Goal: Task Accomplishment & Management: Use online tool/utility

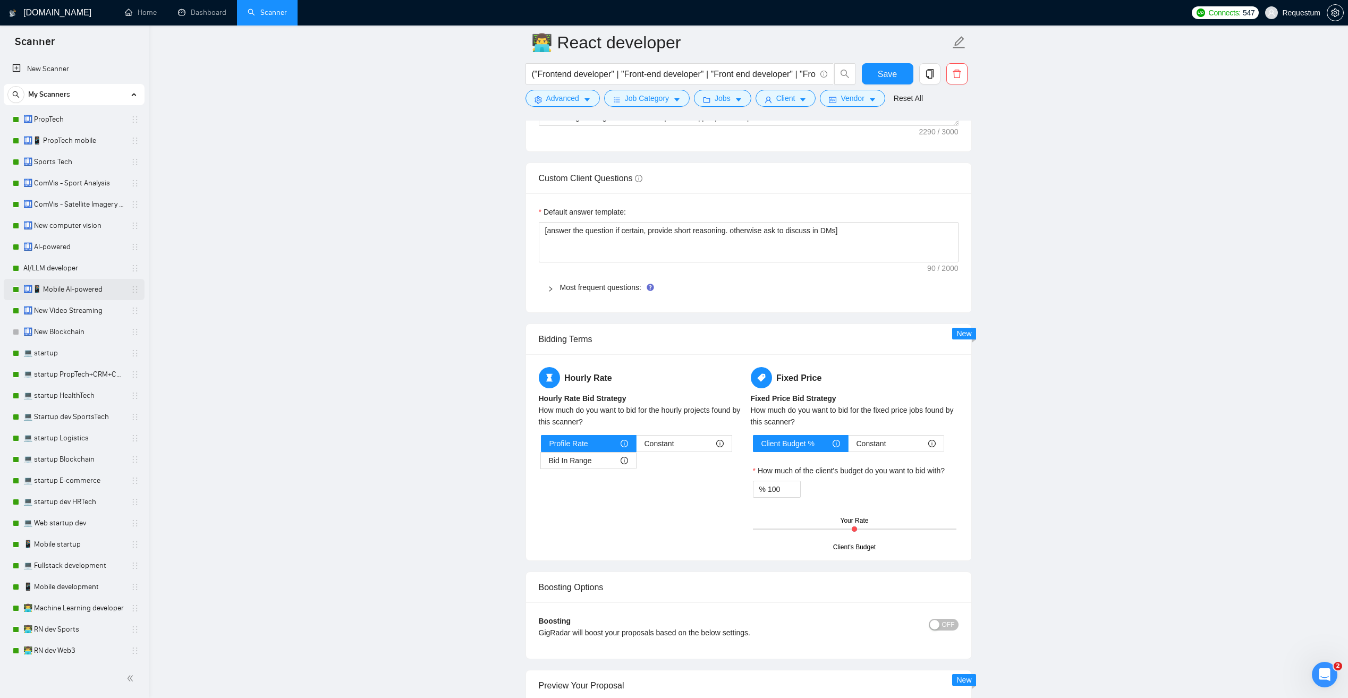
click at [98, 289] on link "🛄📱 Mobile AI-powered" at bounding box center [73, 289] width 101 height 21
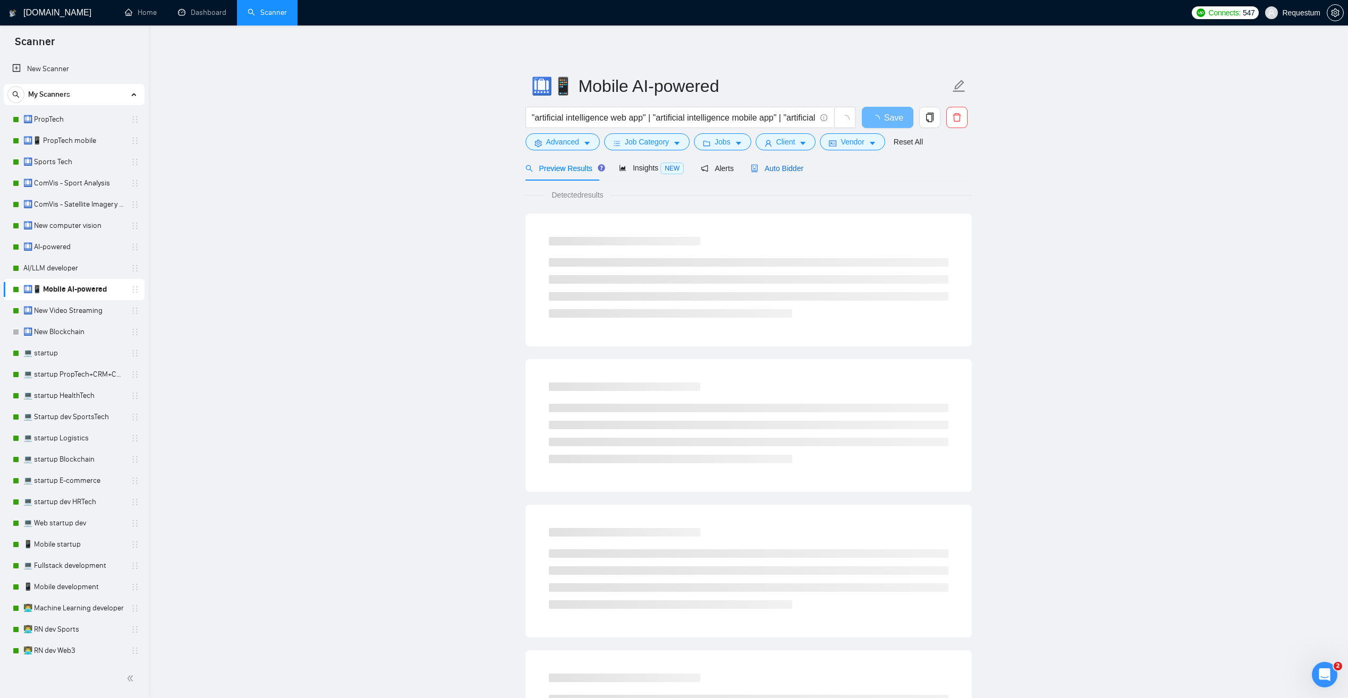
click at [779, 173] on span "Auto Bidder" at bounding box center [777, 168] width 53 height 9
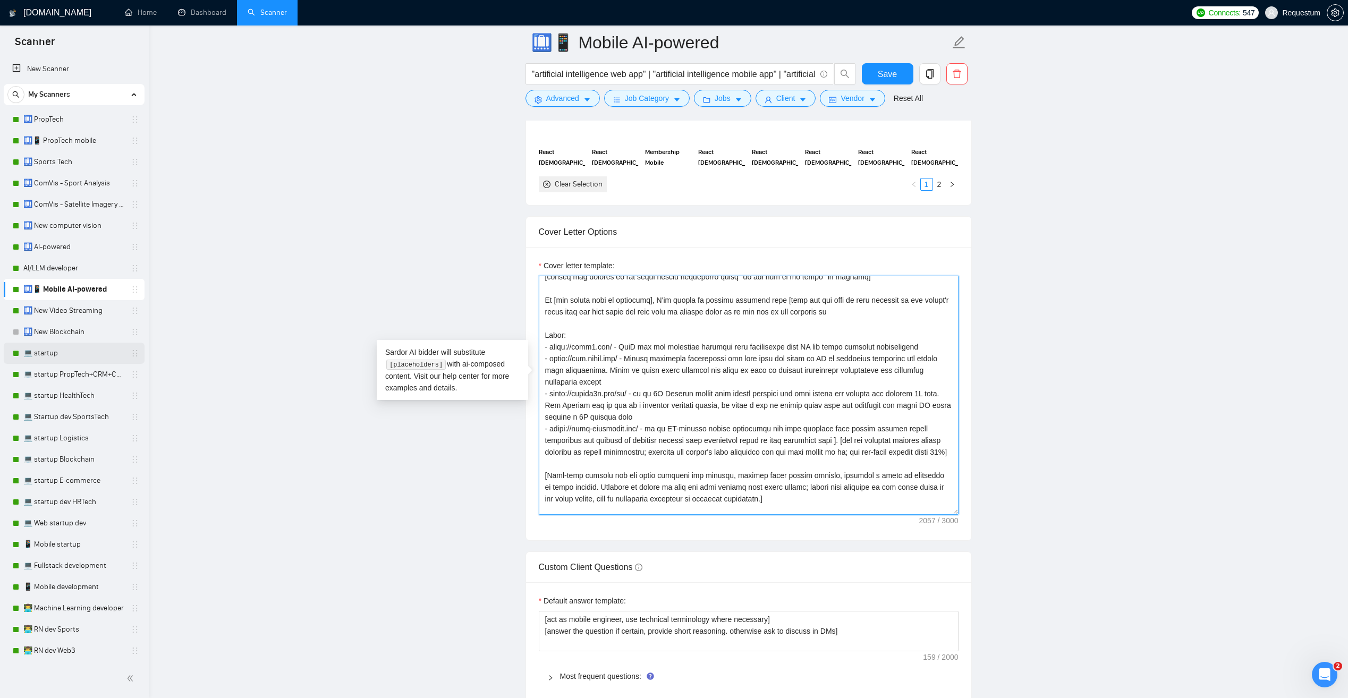
scroll to position [53, 0]
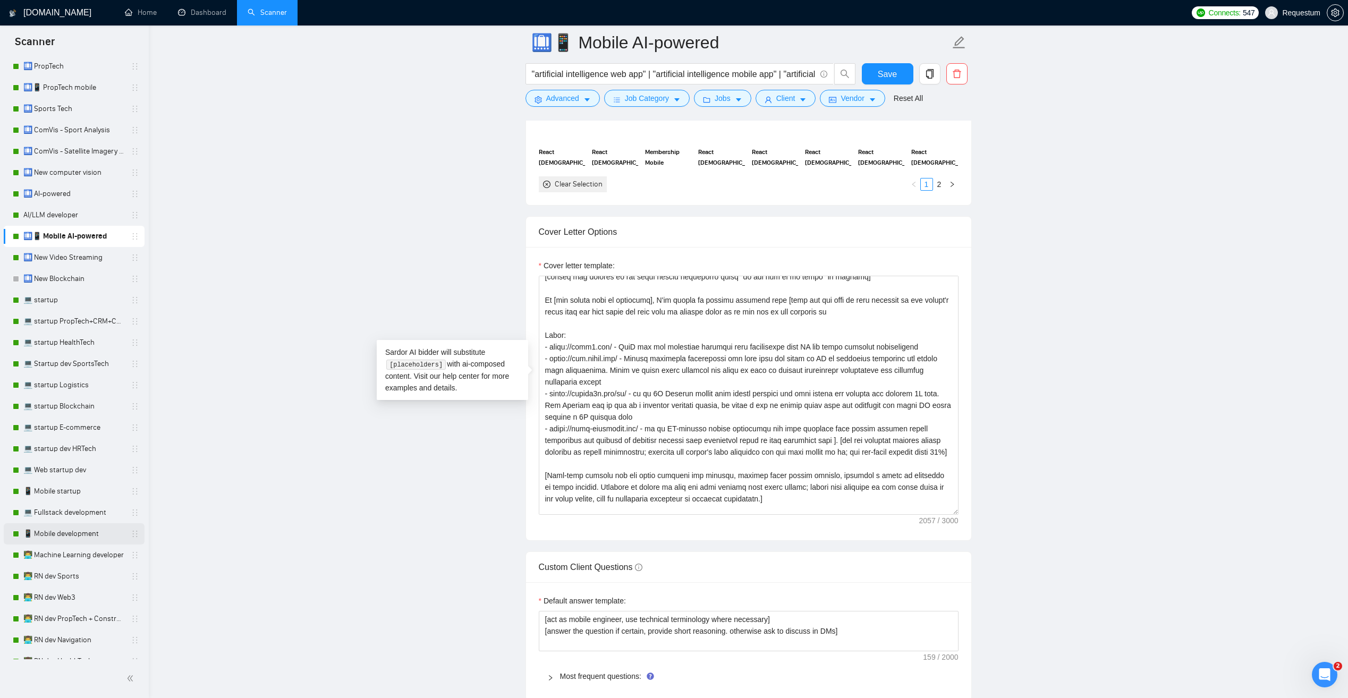
drag, startPoint x: 88, startPoint y: 529, endPoint x: 117, endPoint y: 527, distance: 29.3
click at [88, 529] on link "📱 Mobile development" at bounding box center [73, 533] width 101 height 21
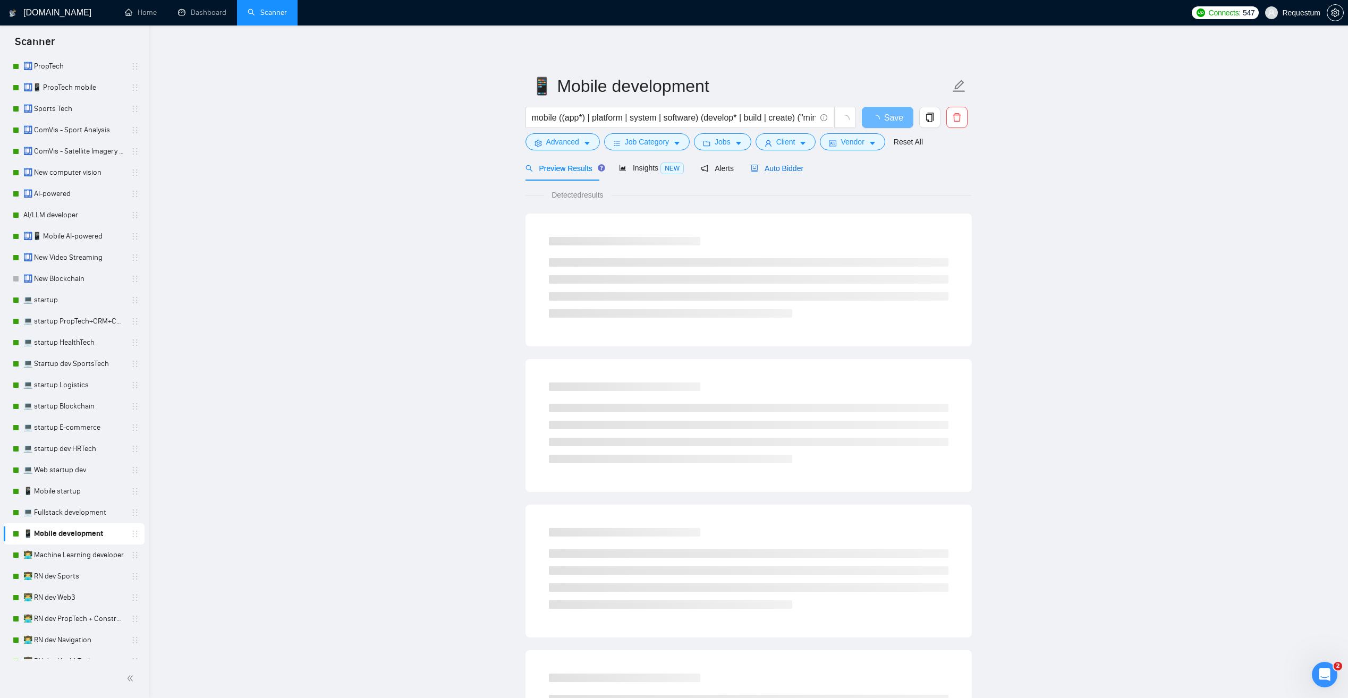
click at [777, 165] on span "Auto Bidder" at bounding box center [777, 168] width 53 height 9
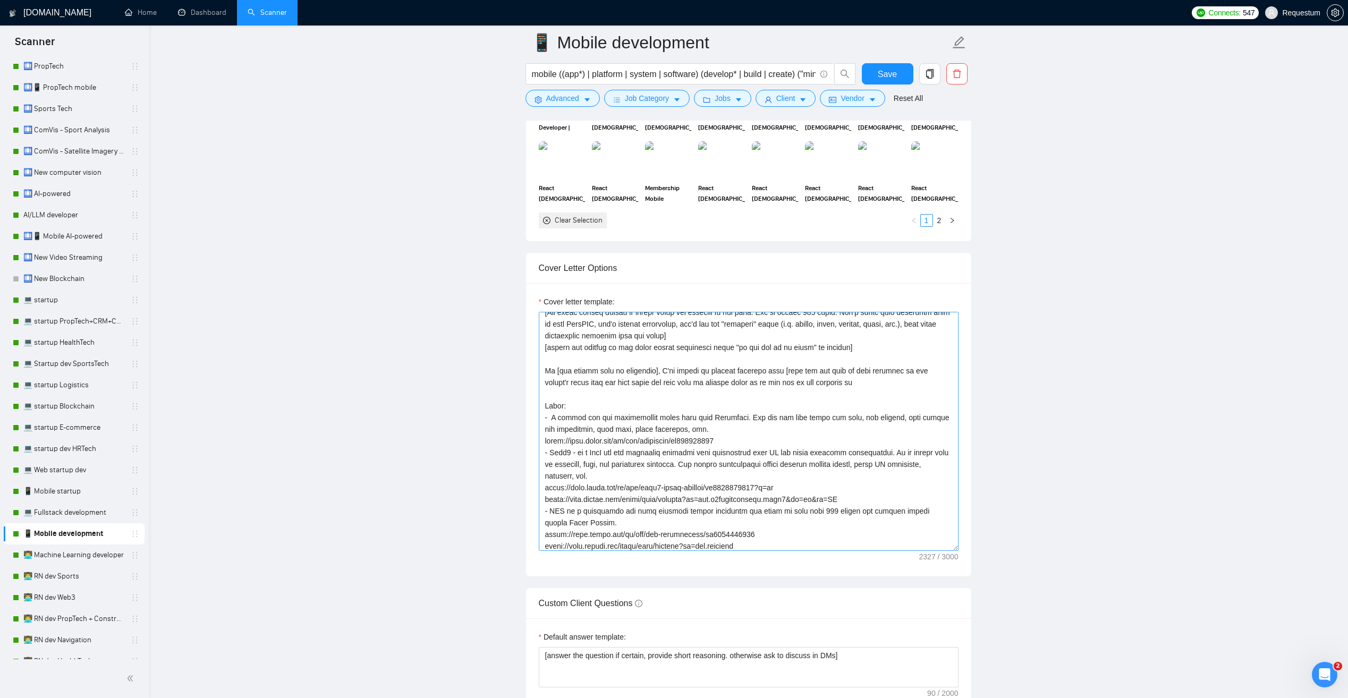
scroll to position [53, 0]
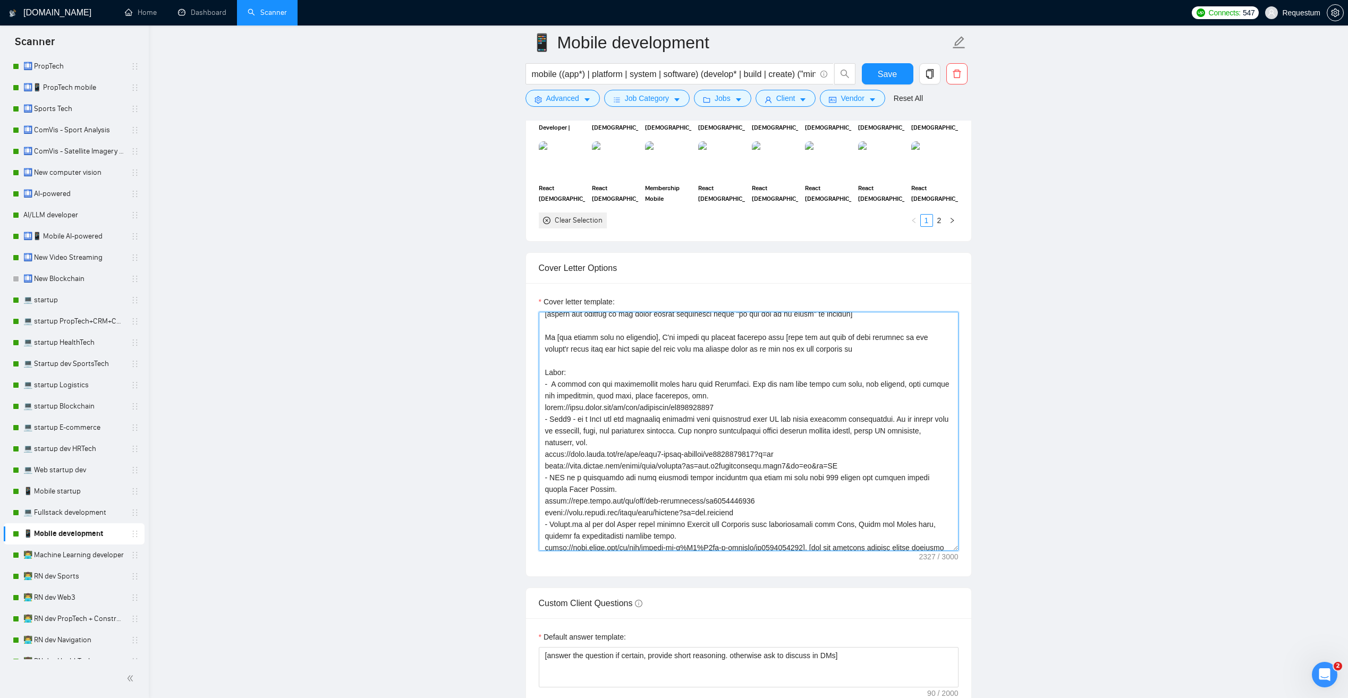
click at [552, 472] on textarea "Cover letter template:" at bounding box center [749, 431] width 420 height 239
click at [597, 498] on textarea "Cover letter template:" at bounding box center [749, 431] width 420 height 239
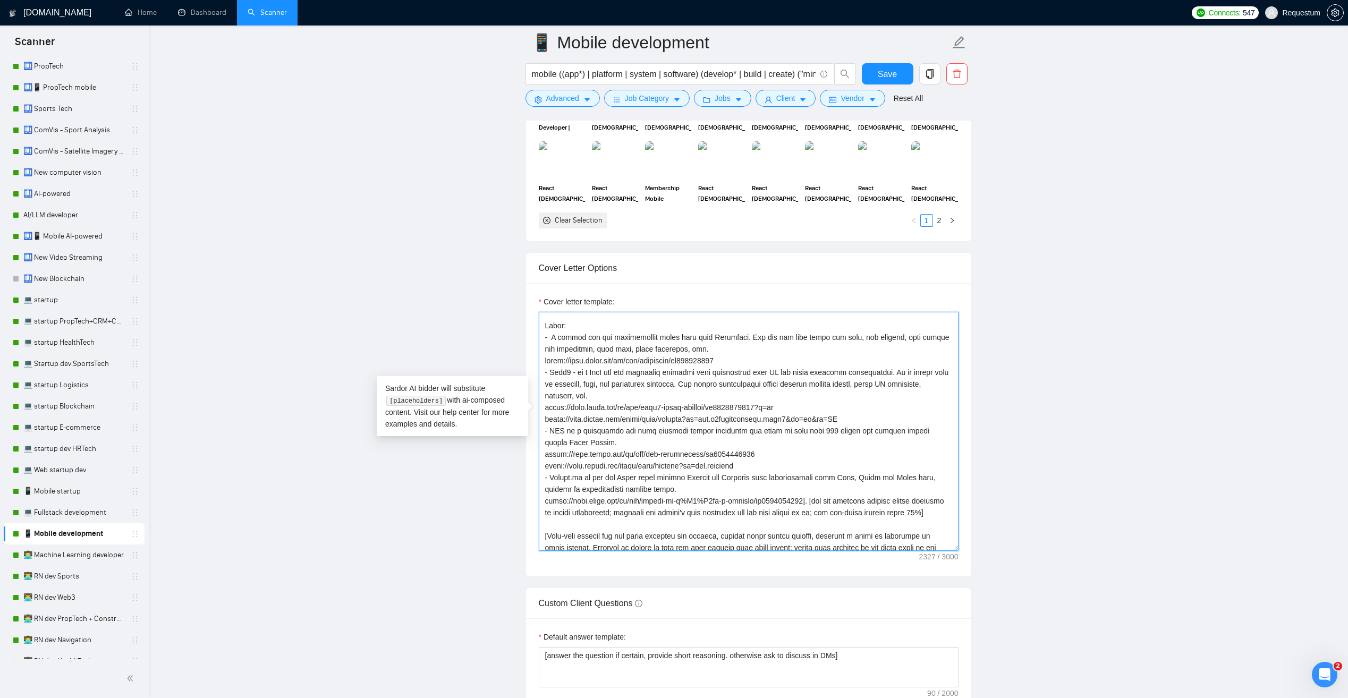
scroll to position [106, 0]
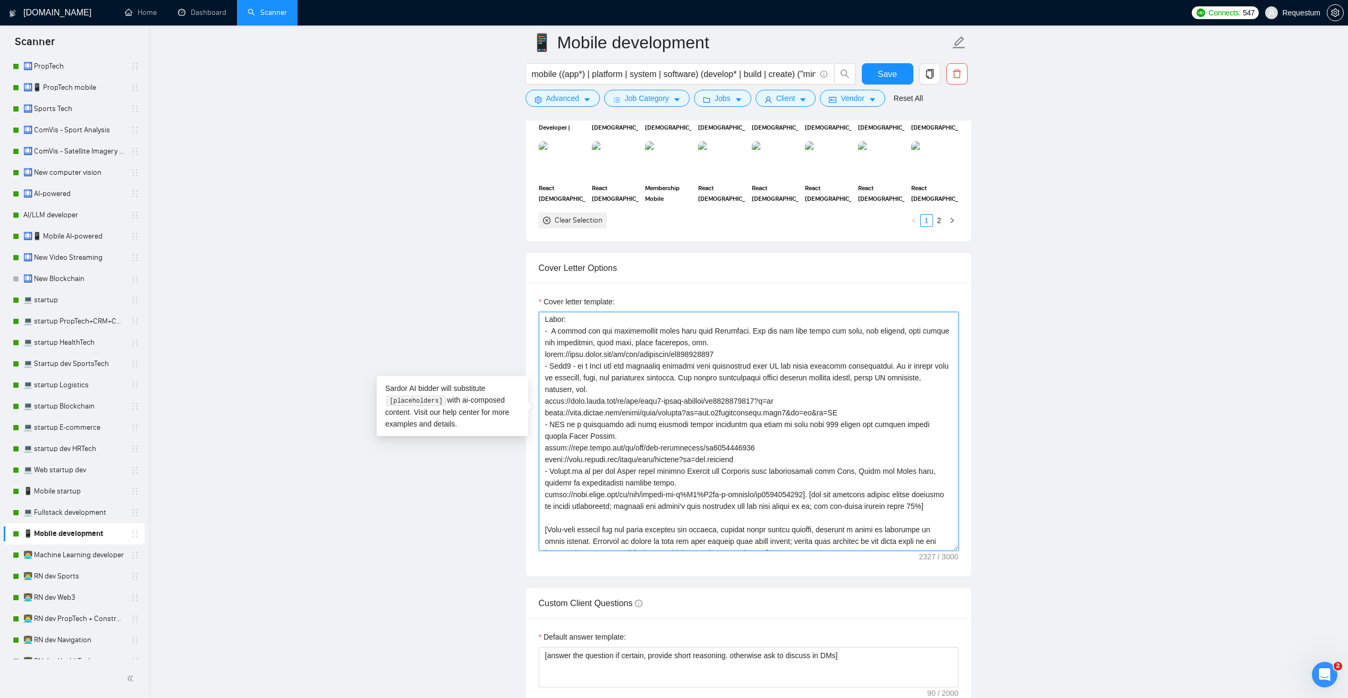
click at [652, 492] on textarea "Cover letter template:" at bounding box center [749, 431] width 420 height 239
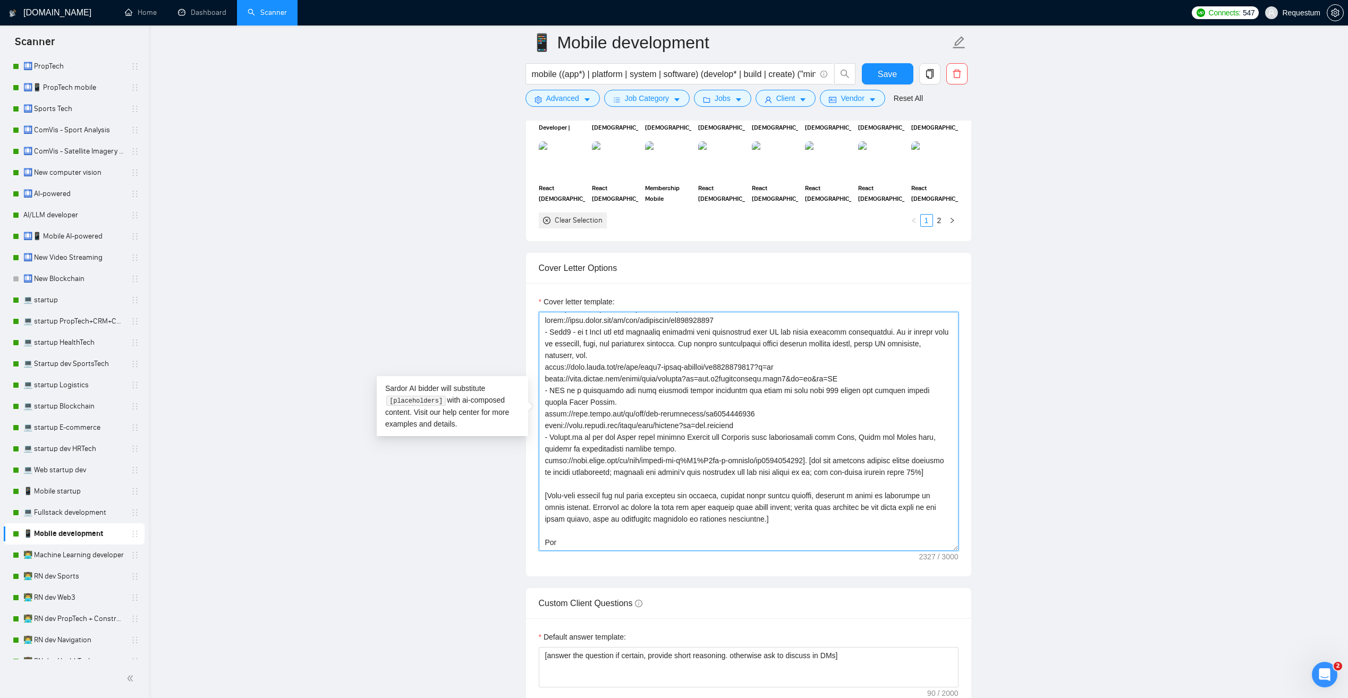
scroll to position [164, 0]
click at [92, 496] on link "📱 Mobile startup" at bounding box center [73, 491] width 101 height 21
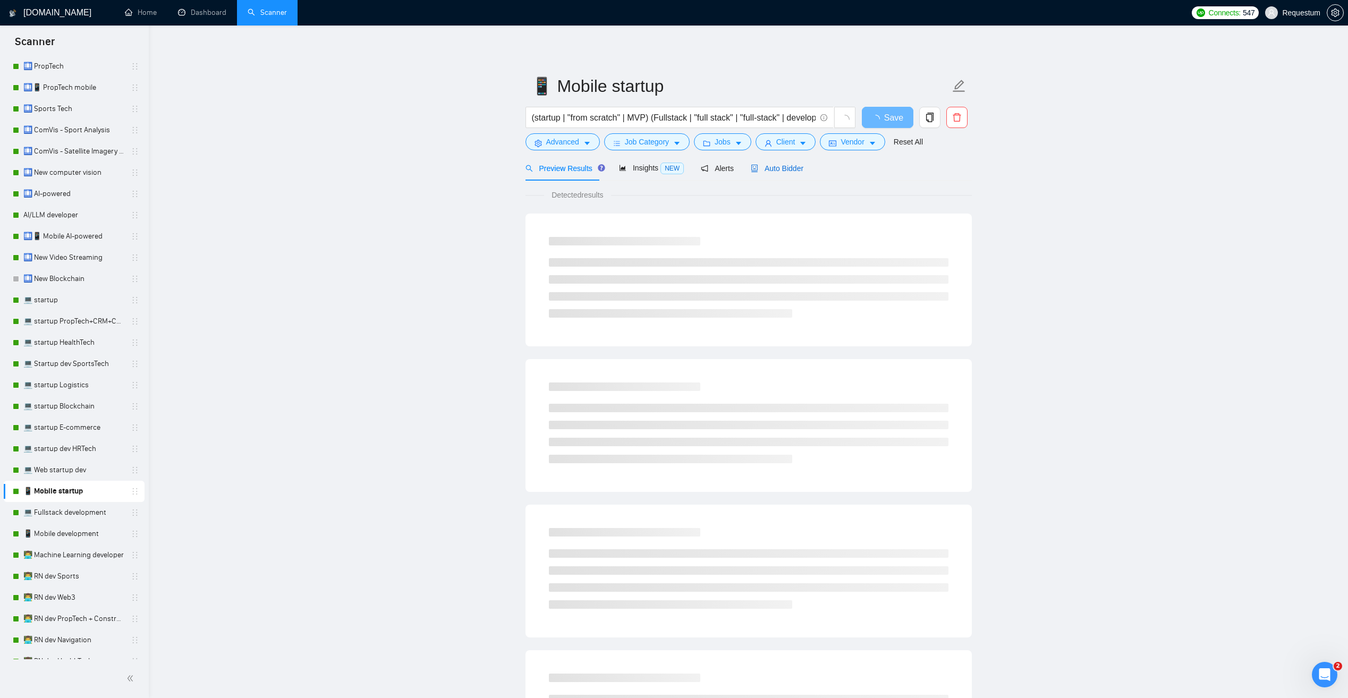
click at [769, 164] on span "Auto Bidder" at bounding box center [777, 168] width 53 height 9
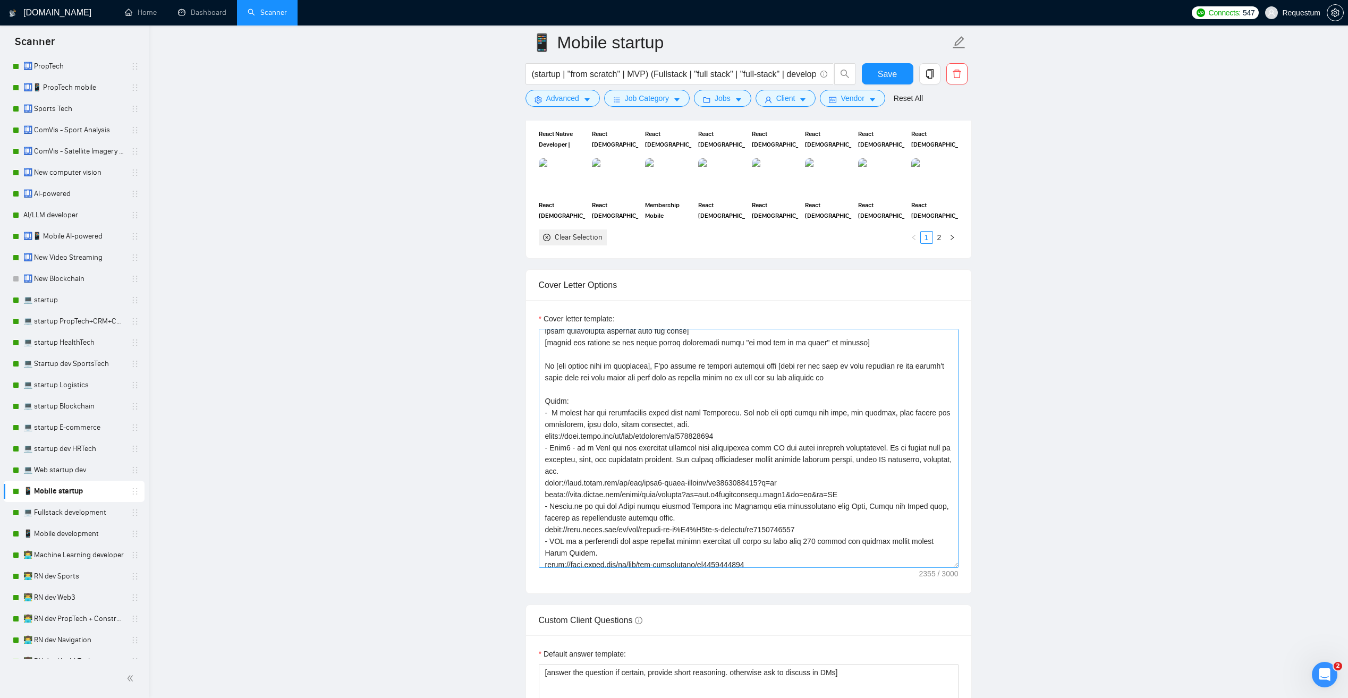
scroll to position [106, 0]
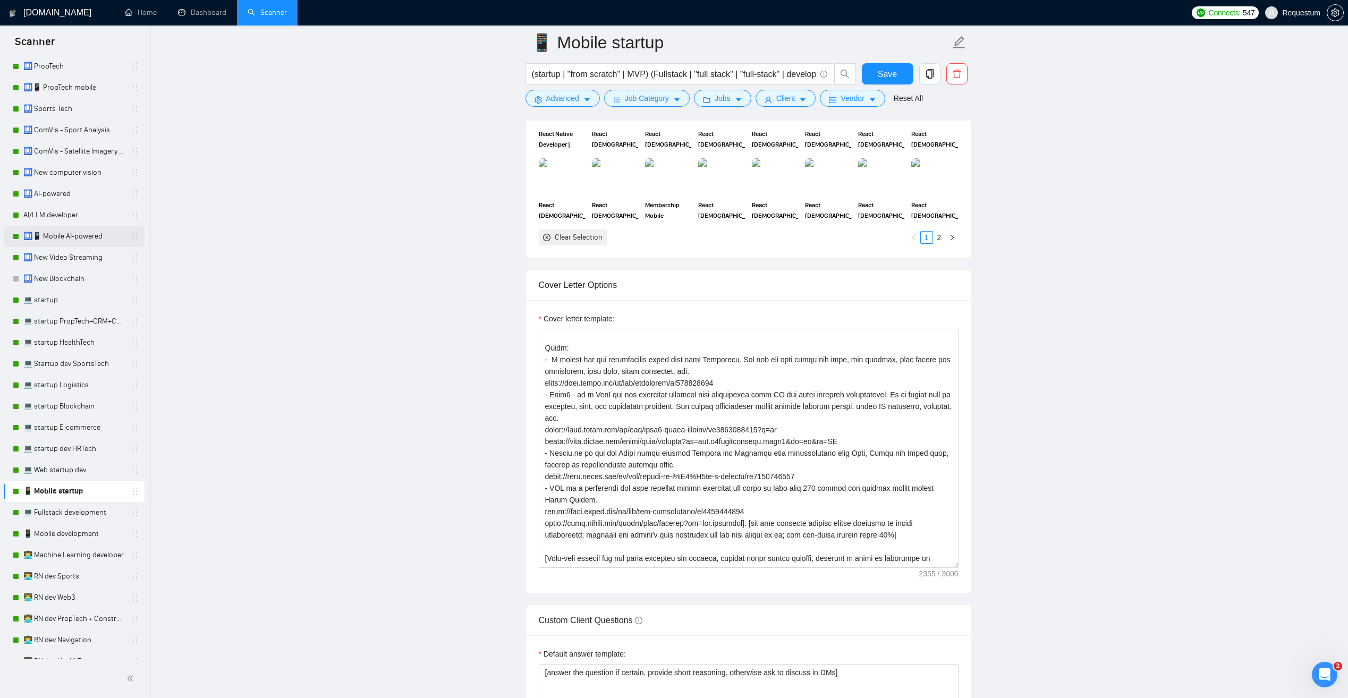
click at [91, 240] on link "🛄📱 Mobile AI-powered" at bounding box center [73, 236] width 101 height 21
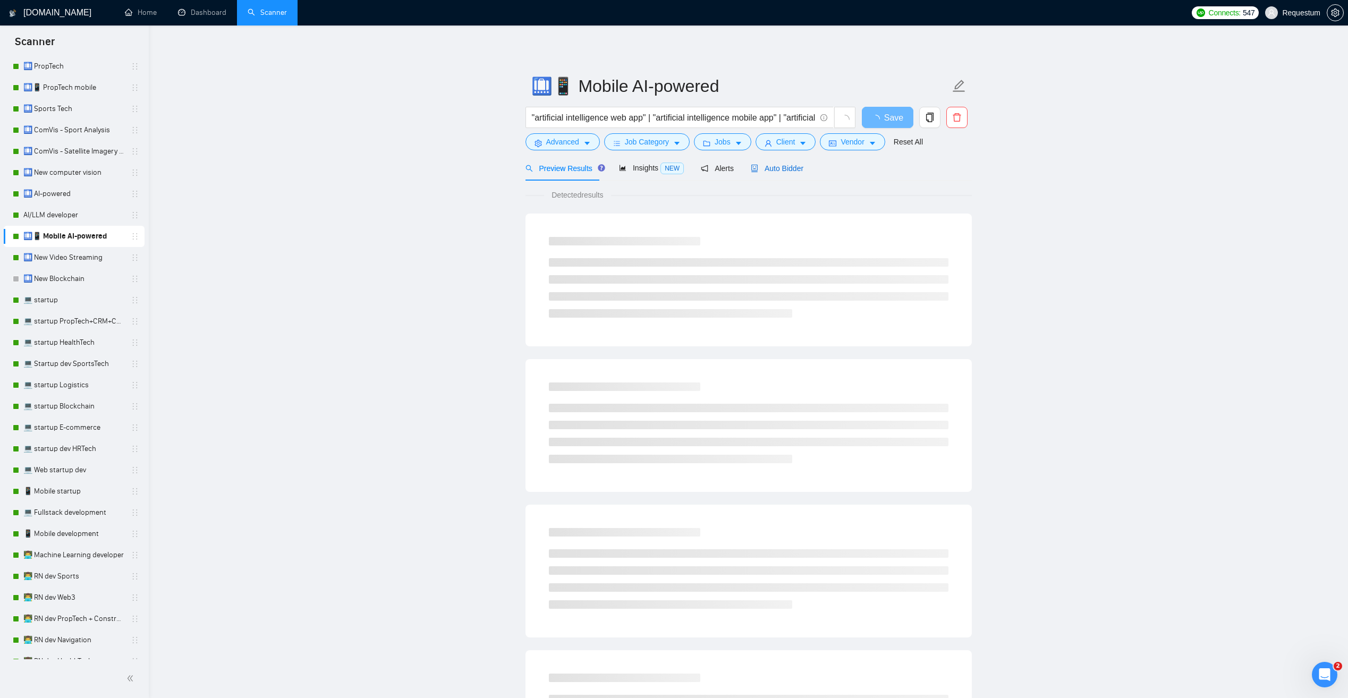
click at [766, 169] on span "Auto Bidder" at bounding box center [777, 168] width 53 height 9
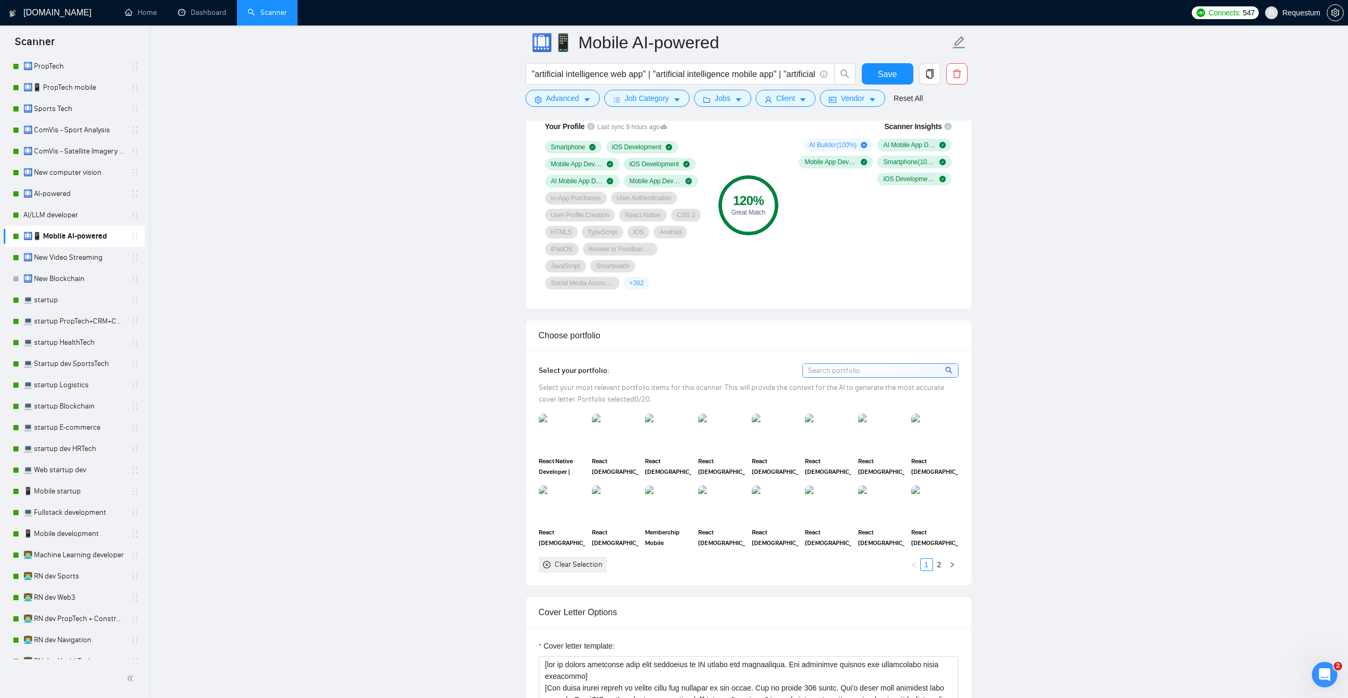
scroll to position [1010, 0]
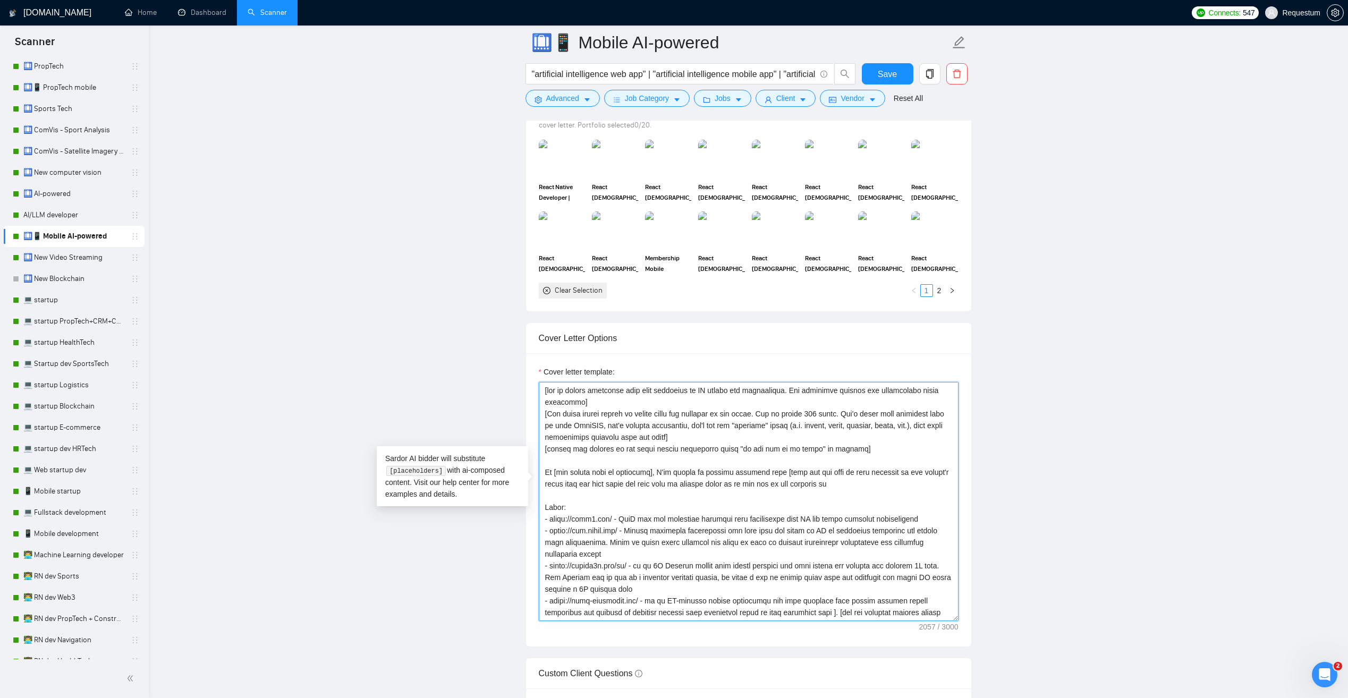
drag, startPoint x: 635, startPoint y: 515, endPoint x: 656, endPoint y: 532, distance: 28.0
click at [656, 532] on textarea "Cover letter template:" at bounding box center [749, 501] width 420 height 239
click at [594, 542] on textarea "Cover letter template:" at bounding box center [749, 501] width 420 height 239
drag, startPoint x: 551, startPoint y: 551, endPoint x: 636, endPoint y: 551, distance: 85.0
click at [636, 551] on textarea "Cover letter template:" at bounding box center [749, 501] width 420 height 239
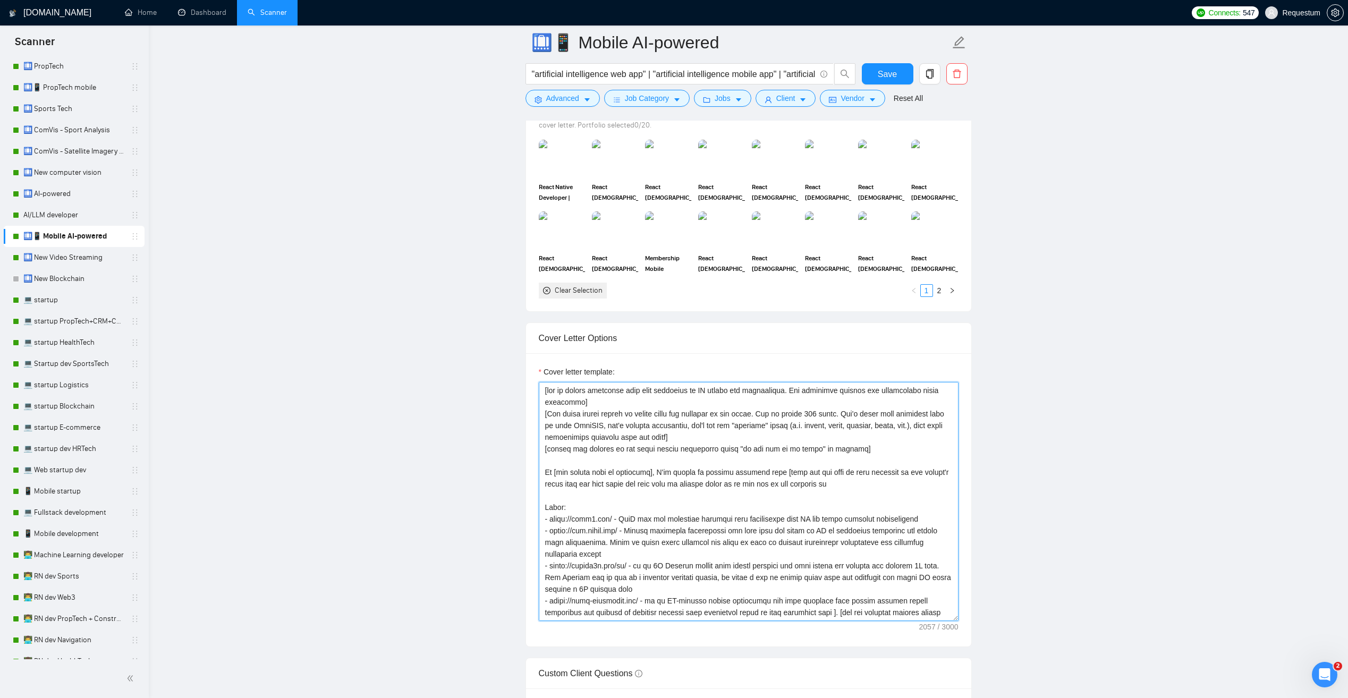
click at [576, 564] on textarea "Cover letter template:" at bounding box center [749, 501] width 420 height 239
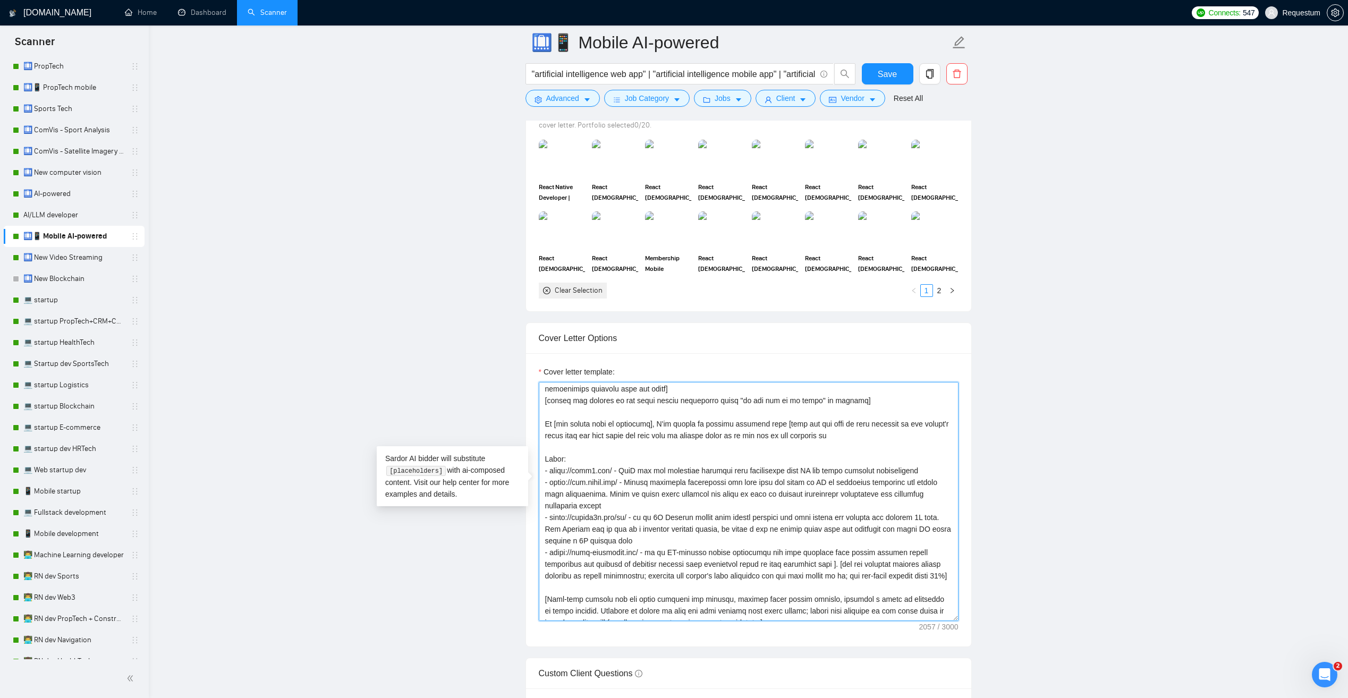
scroll to position [53, 0]
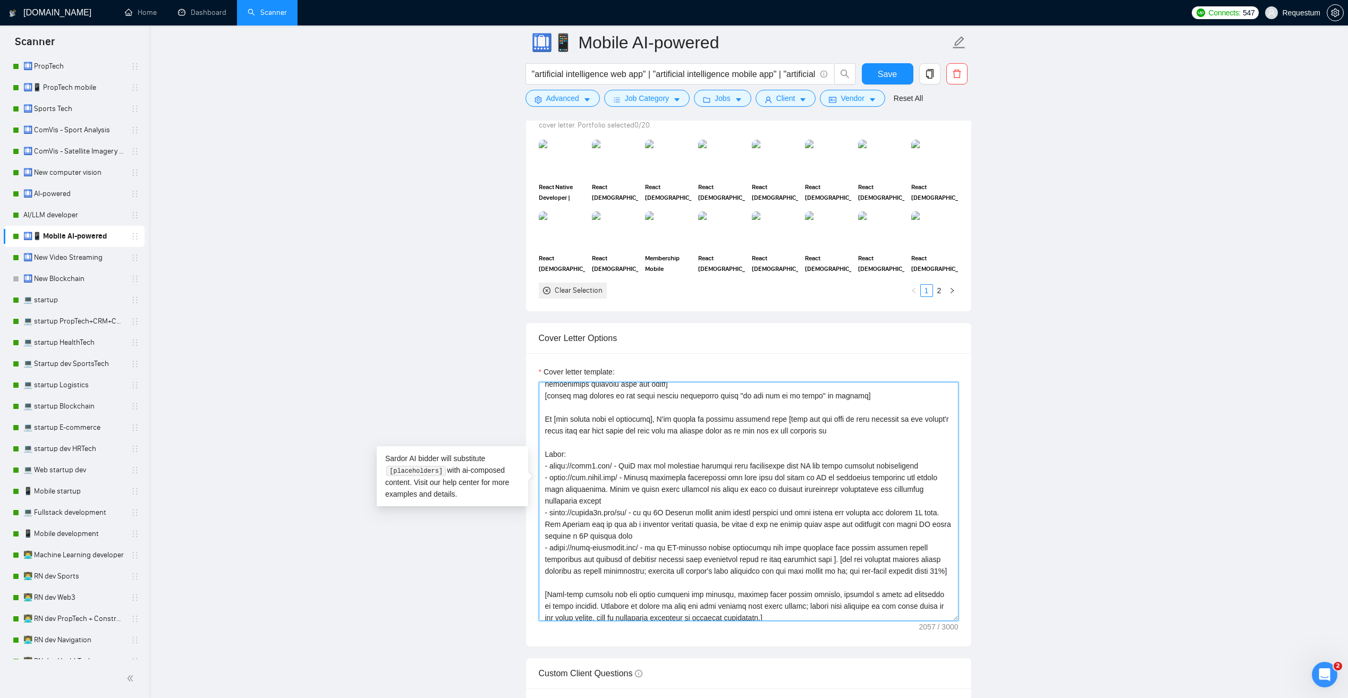
drag, startPoint x: 640, startPoint y: 532, endPoint x: 805, endPoint y: 545, distance: 165.2
click at [805, 545] on textarea "Cover letter template:" at bounding box center [749, 501] width 420 height 239
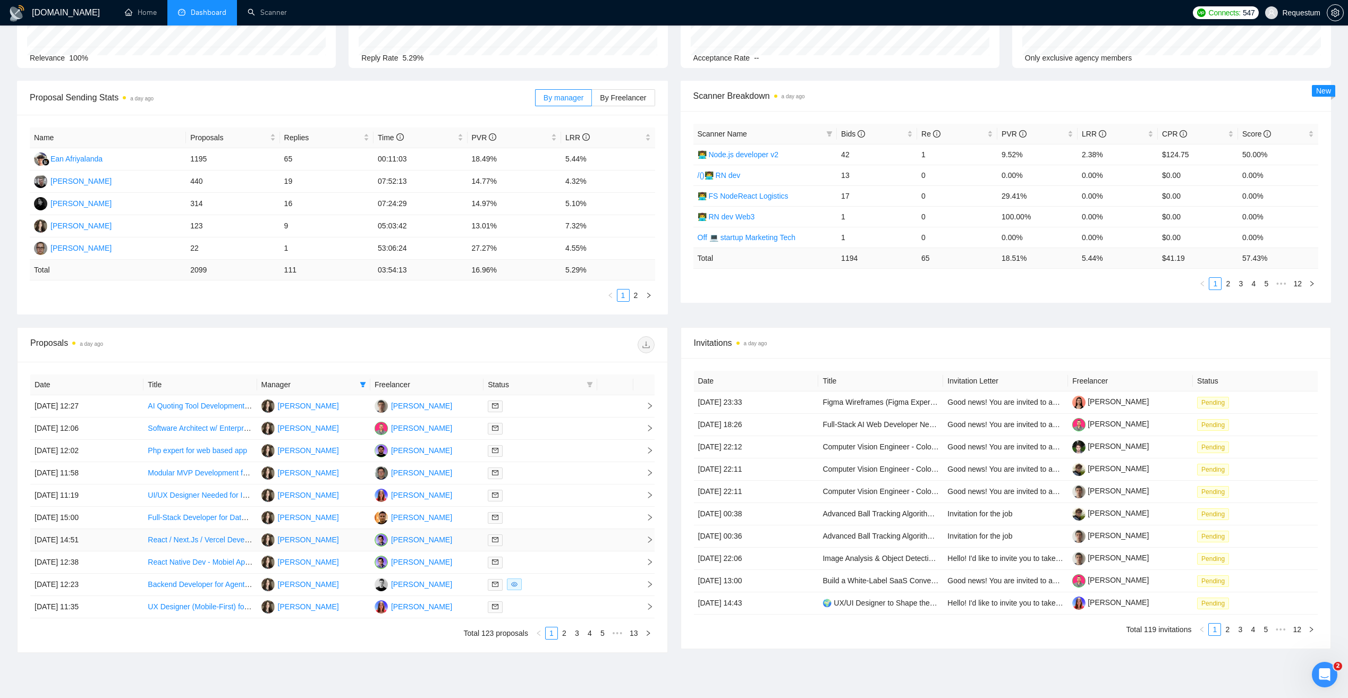
click at [560, 538] on div at bounding box center [540, 540] width 105 height 12
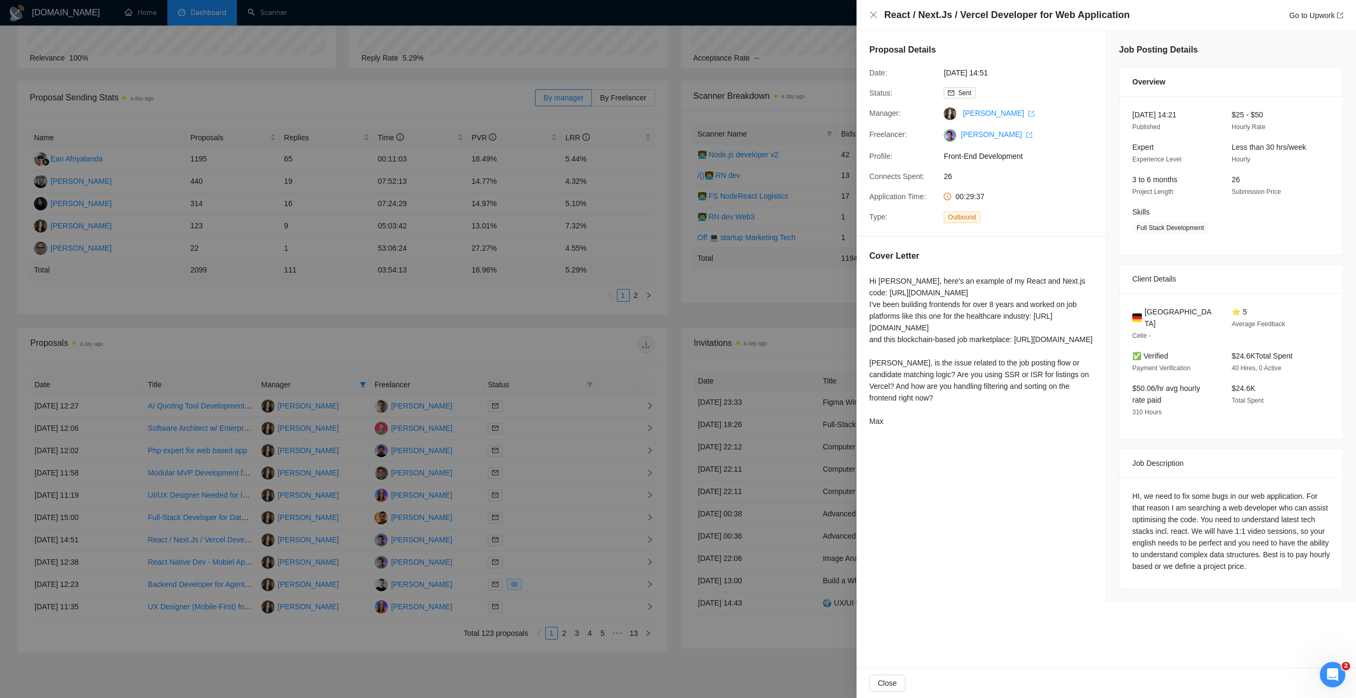
click at [559, 556] on div at bounding box center [678, 349] width 1356 height 698
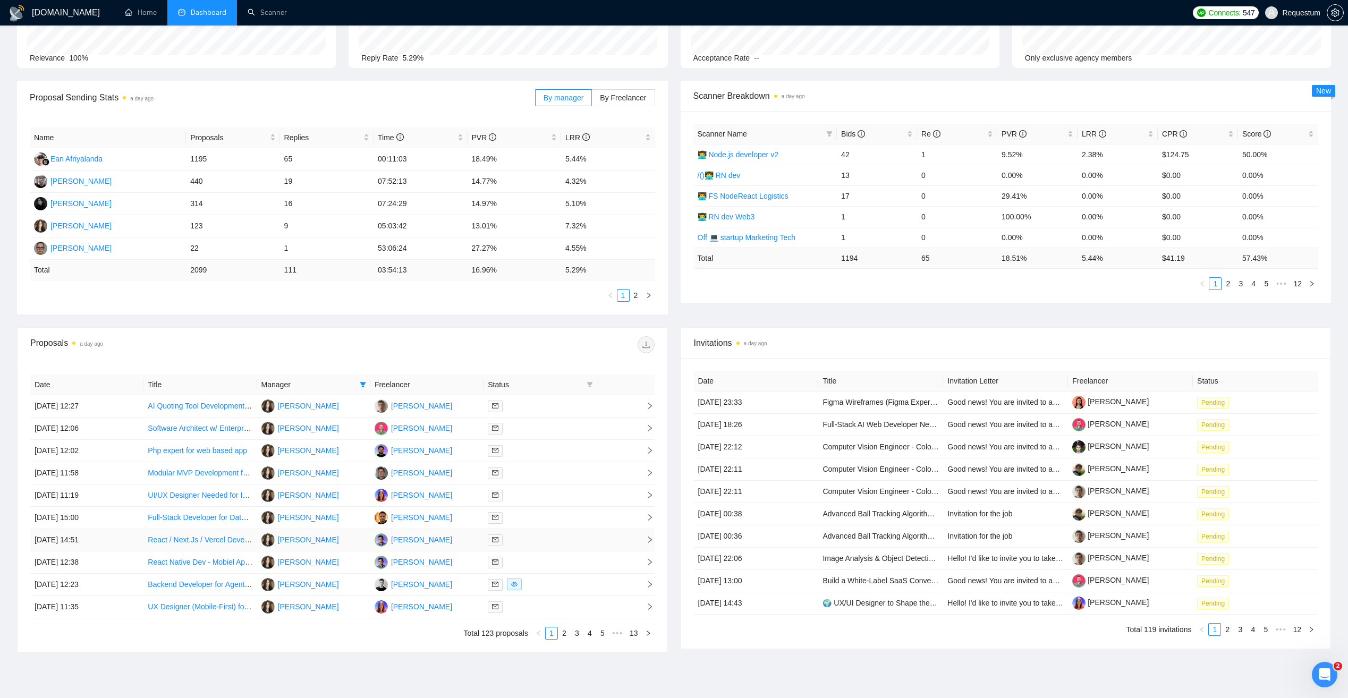
click at [556, 539] on div at bounding box center [540, 540] width 105 height 12
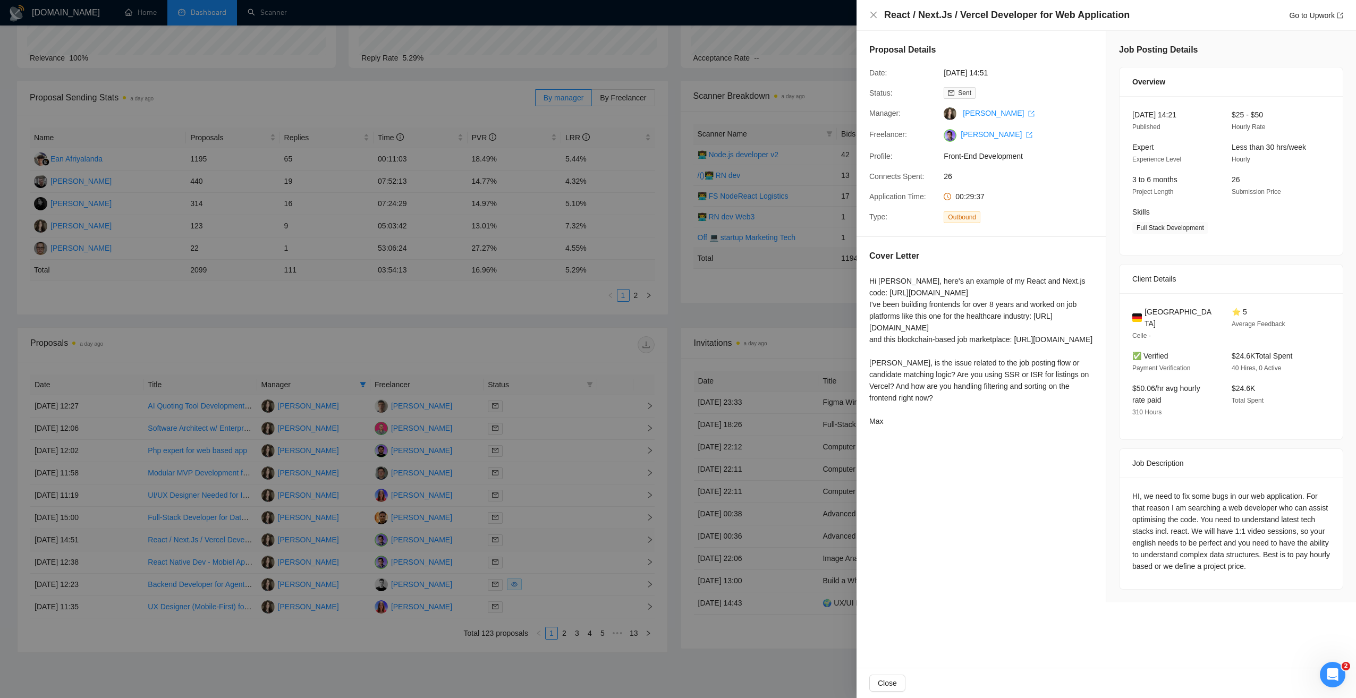
click at [556, 539] on div at bounding box center [678, 349] width 1356 height 698
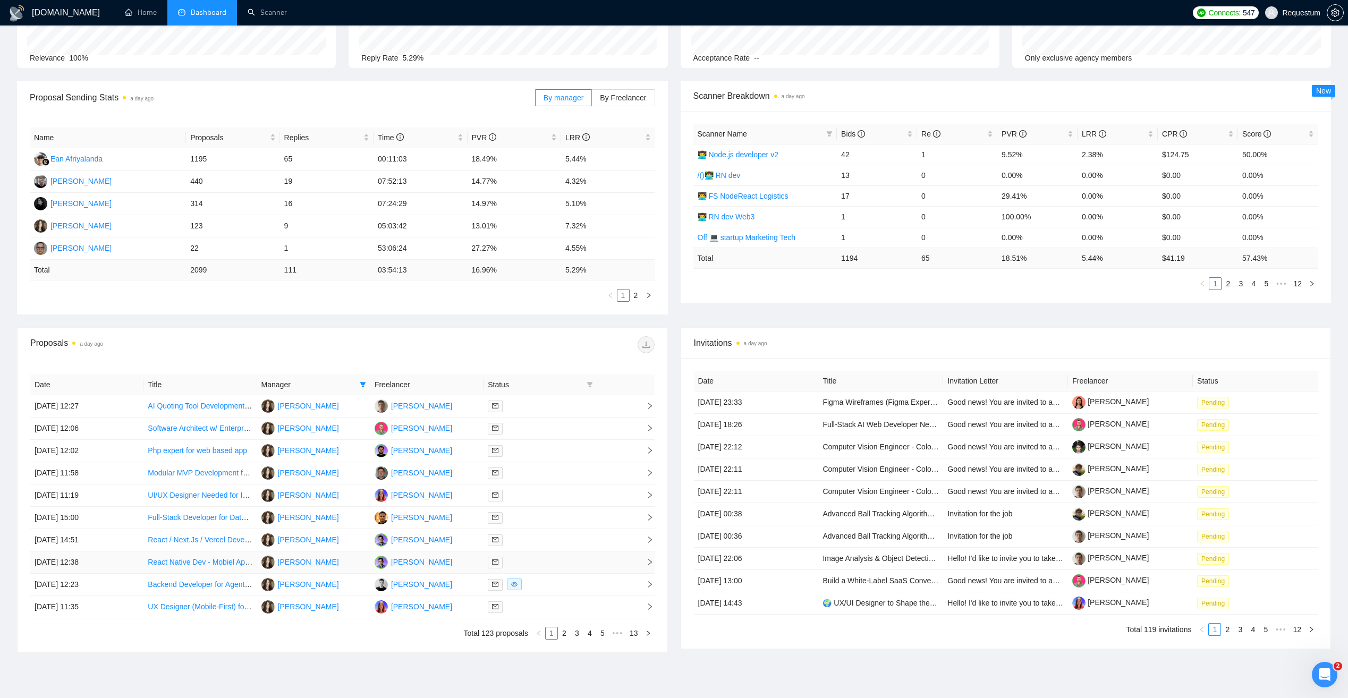
click at [554, 558] on div at bounding box center [540, 562] width 105 height 12
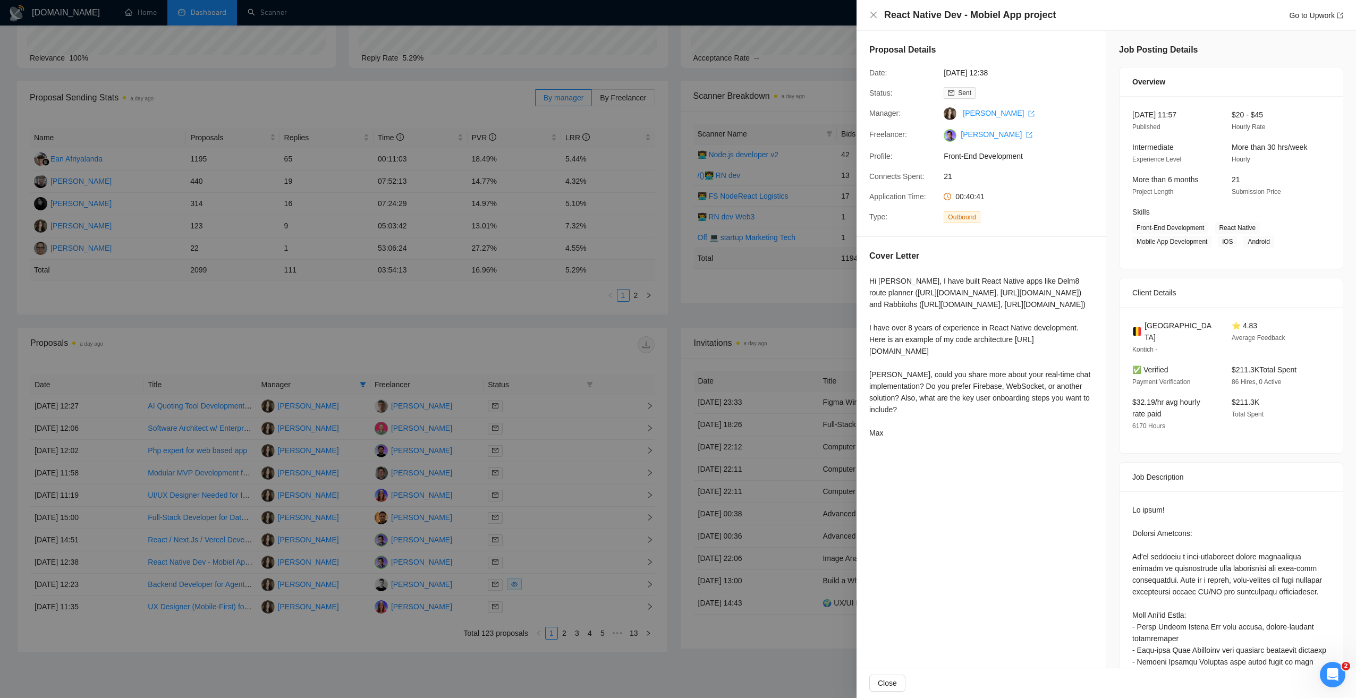
drag, startPoint x: 866, startPoint y: 384, endPoint x: 1072, endPoint y: 424, distance: 209.9
click at [1072, 424] on div "Cover Letter Hi Laurent, I have built React Native apps like Delm8 route planne…" at bounding box center [981, 346] width 249 height 219
copy div "I have over 8 years of experience in React Native development. Here is an examp…"
drag, startPoint x: 1011, startPoint y: 412, endPoint x: 915, endPoint y: 400, distance: 96.4
click at [1009, 411] on div "Hi Laurent, I have built React Native apps like Delm8 route planner (https://ap…" at bounding box center [981, 357] width 224 height 164
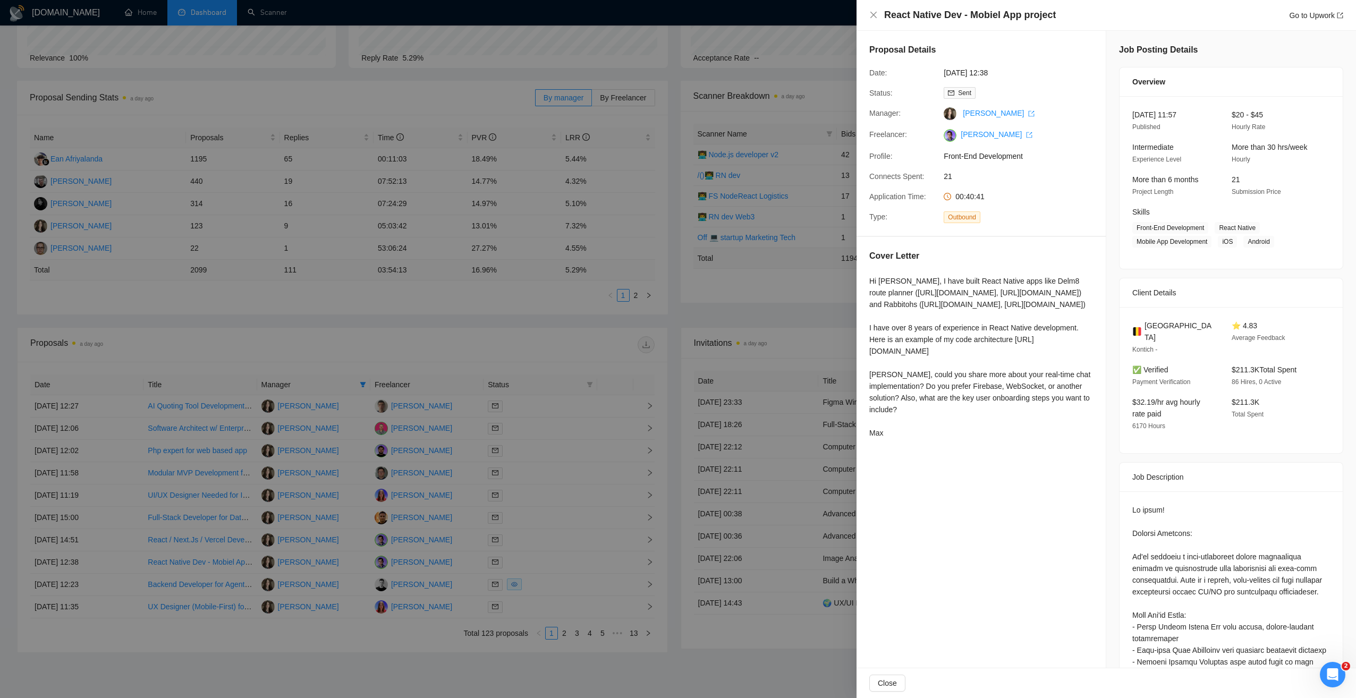
click at [878, 397] on div "Hi Laurent, I have built React Native apps like Delm8 route planner (https://ap…" at bounding box center [981, 357] width 224 height 164
drag, startPoint x: 869, startPoint y: 408, endPoint x: 1063, endPoint y: 422, distance: 194.0
click at [1063, 422] on div "Hi Laurent, I have built React Native apps like Delm8 route planner (https://ap…" at bounding box center [981, 357] width 224 height 164
copy div "https://github.com/requestum-team/code_examples/tree/main/React-Native/Live-Act…"
click at [594, 347] on div at bounding box center [678, 349] width 1356 height 698
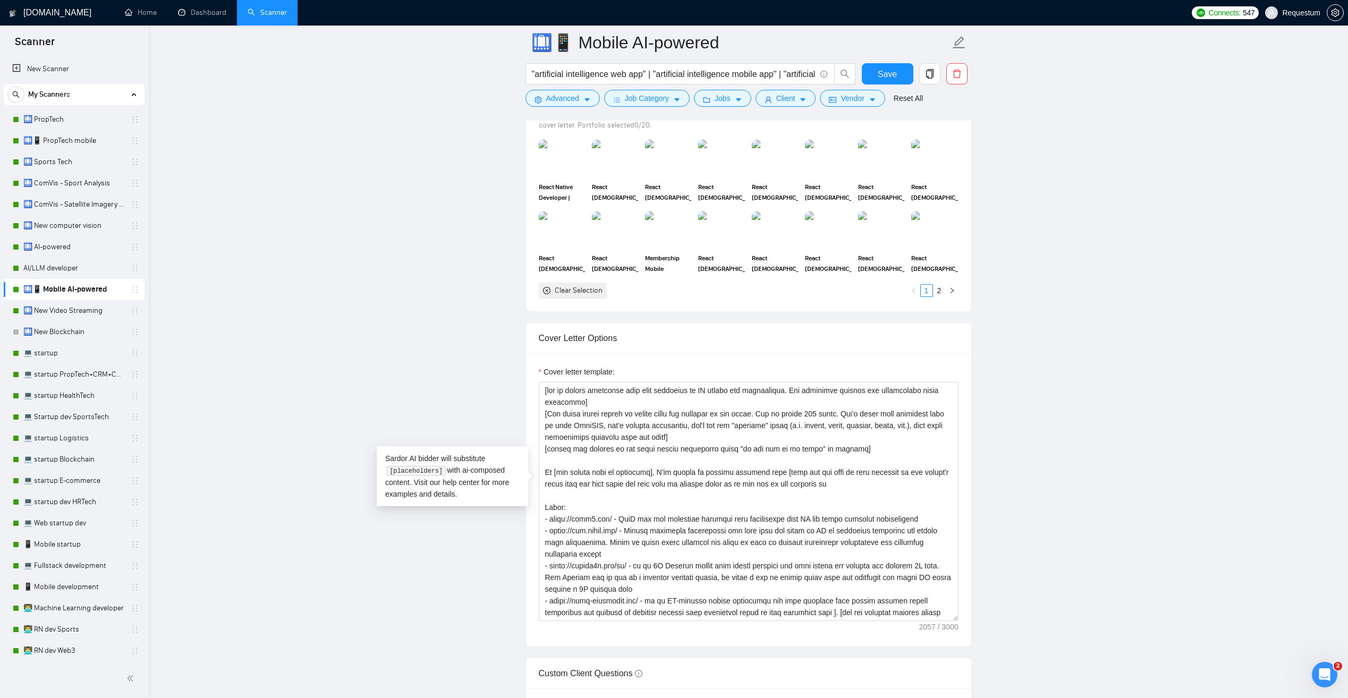
scroll to position [53, 0]
